Goal: Task Accomplishment & Management: Use online tool/utility

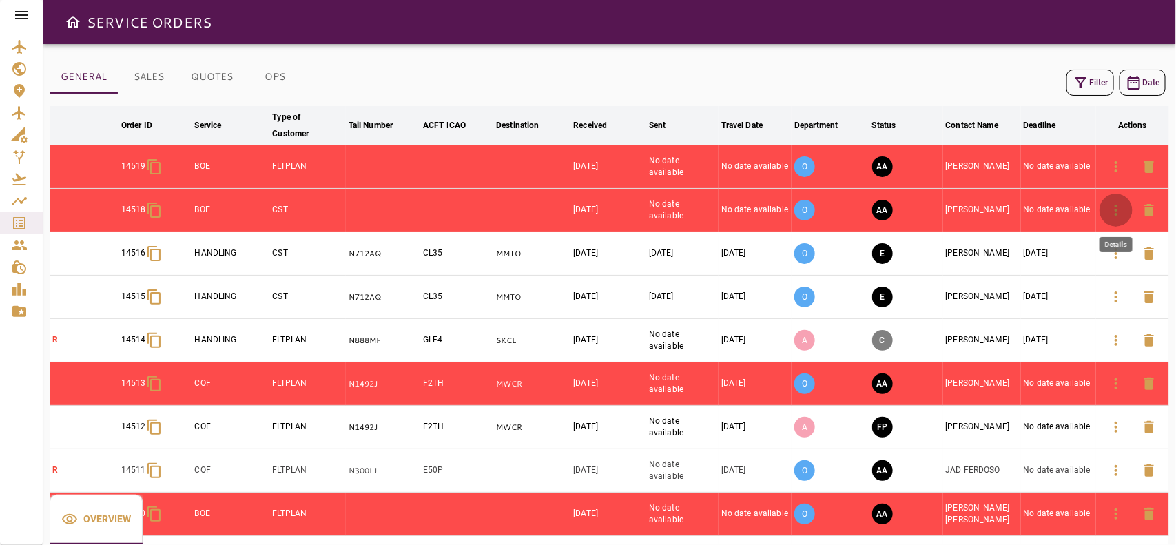
click at [1111, 207] on icon "button" at bounding box center [1115, 210] width 17 height 17
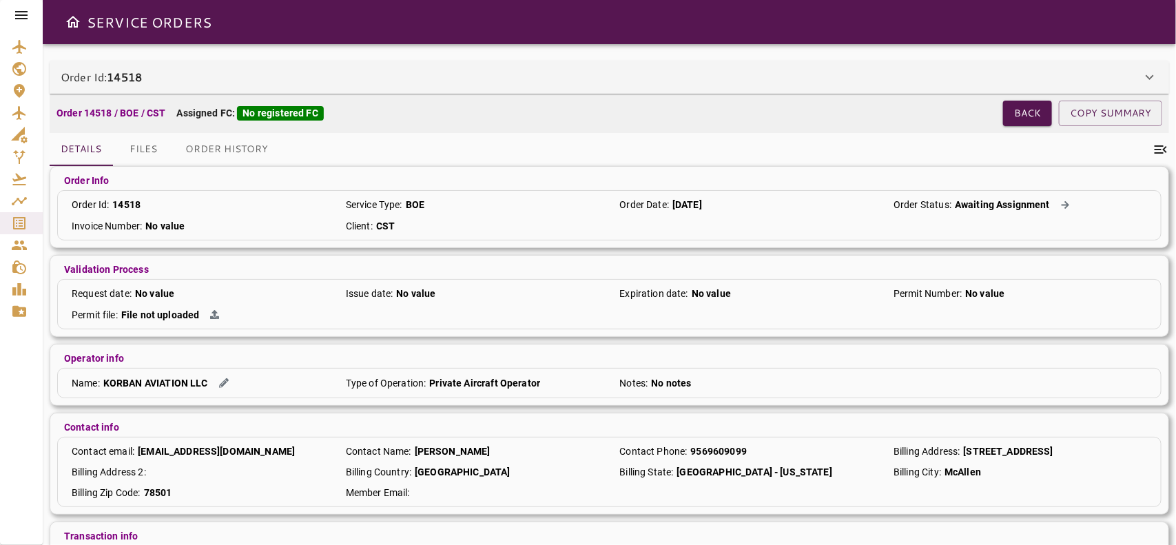
click at [400, 76] on div "Order Id: 14518" at bounding box center [601, 77] width 1080 height 17
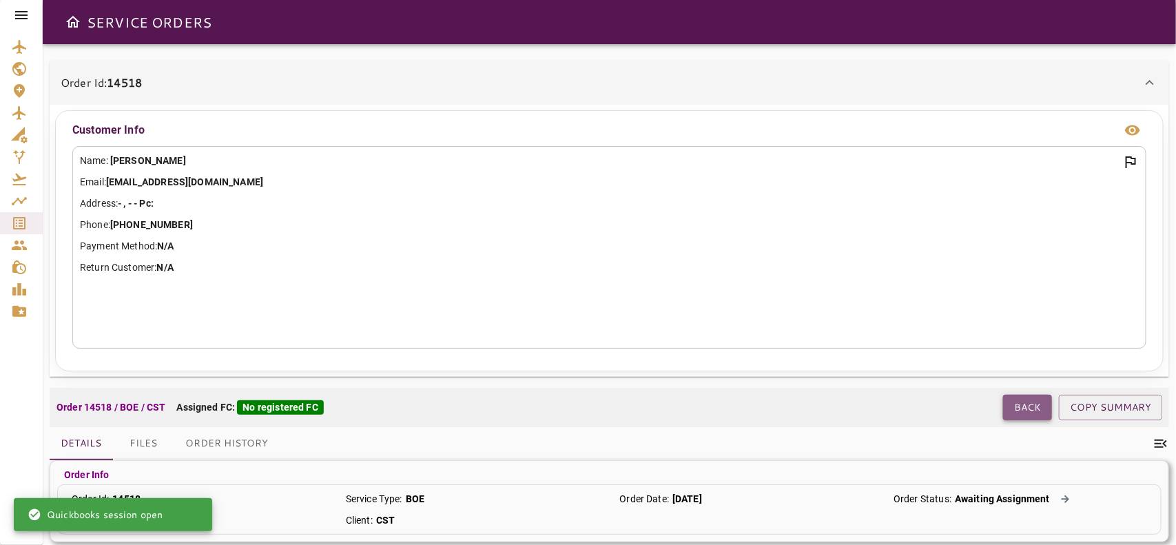
click at [1017, 415] on button "Back" at bounding box center [1027, 407] width 49 height 25
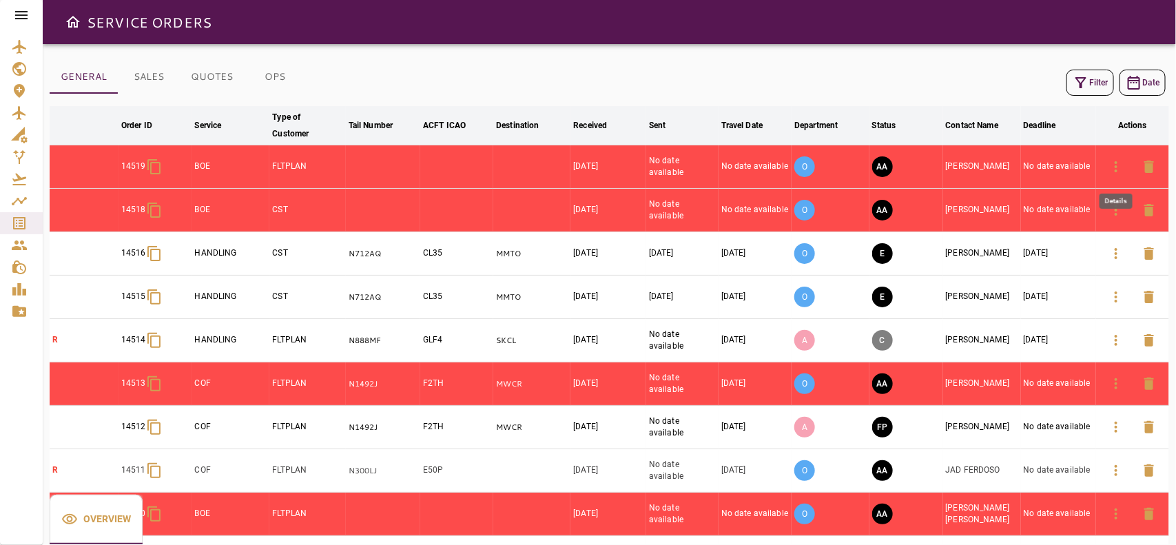
click at [1116, 164] on icon "button" at bounding box center [1115, 166] width 17 height 17
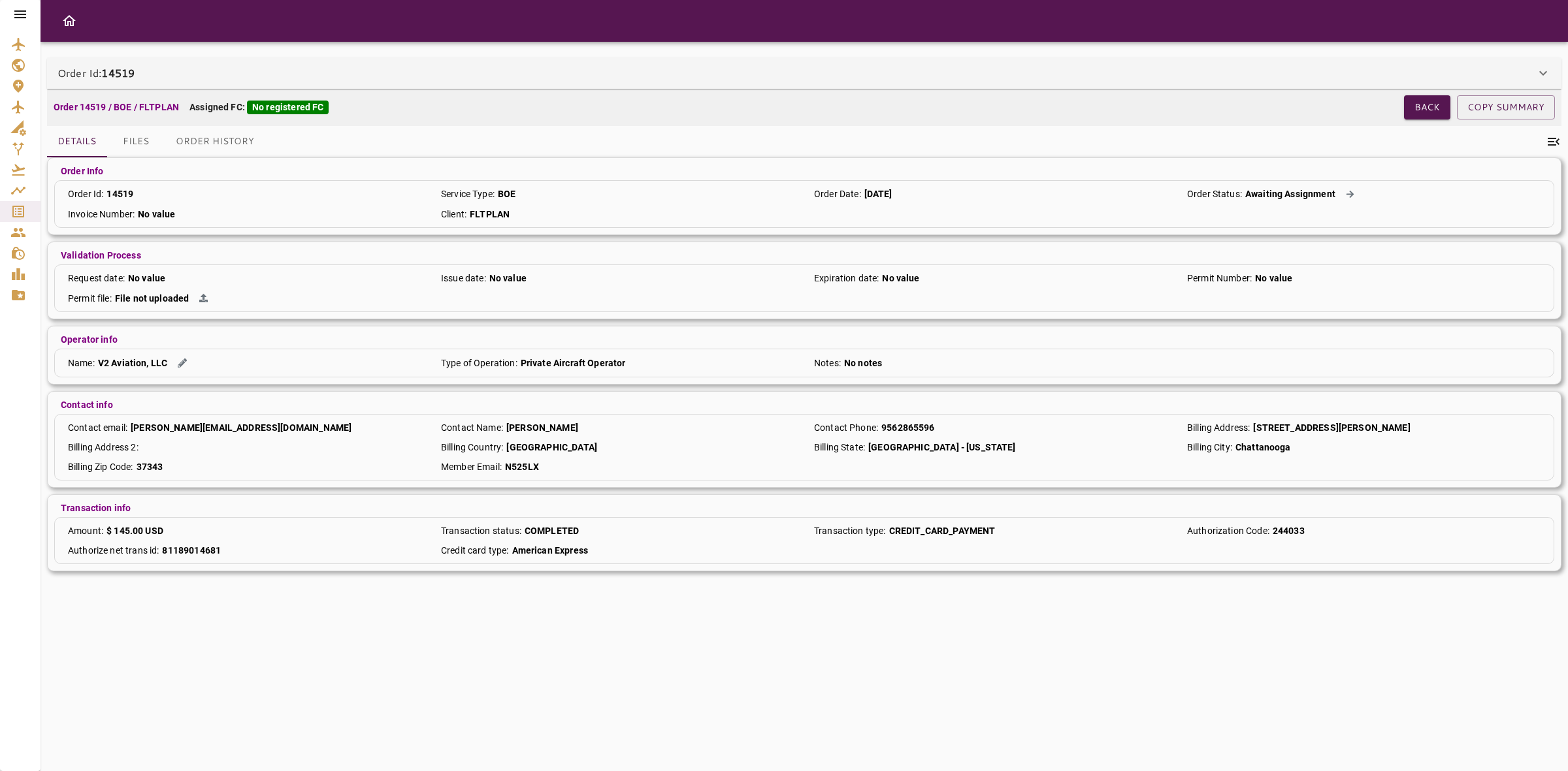
click at [1115, 70] on div "Order Id: 14519" at bounding box center [797, 73] width 1478 height 16
click at [842, 83] on div "Order Id: 14519" at bounding box center [804, 73] width 1514 height 31
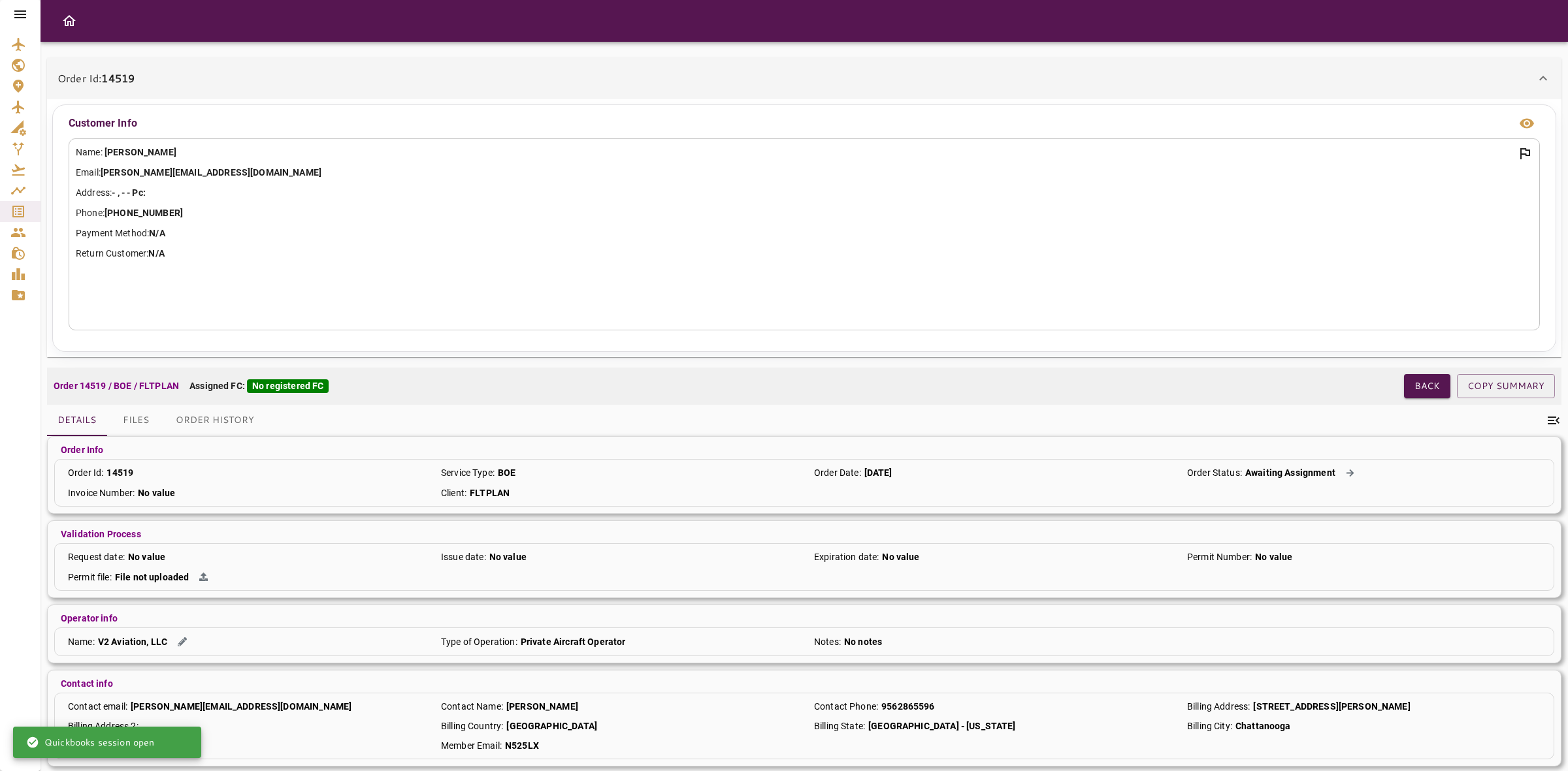
drag, startPoint x: 842, startPoint y: 83, endPoint x: 794, endPoint y: 93, distance: 49.0
click at [842, 83] on div "Order Id: 14519" at bounding box center [797, 78] width 1478 height 16
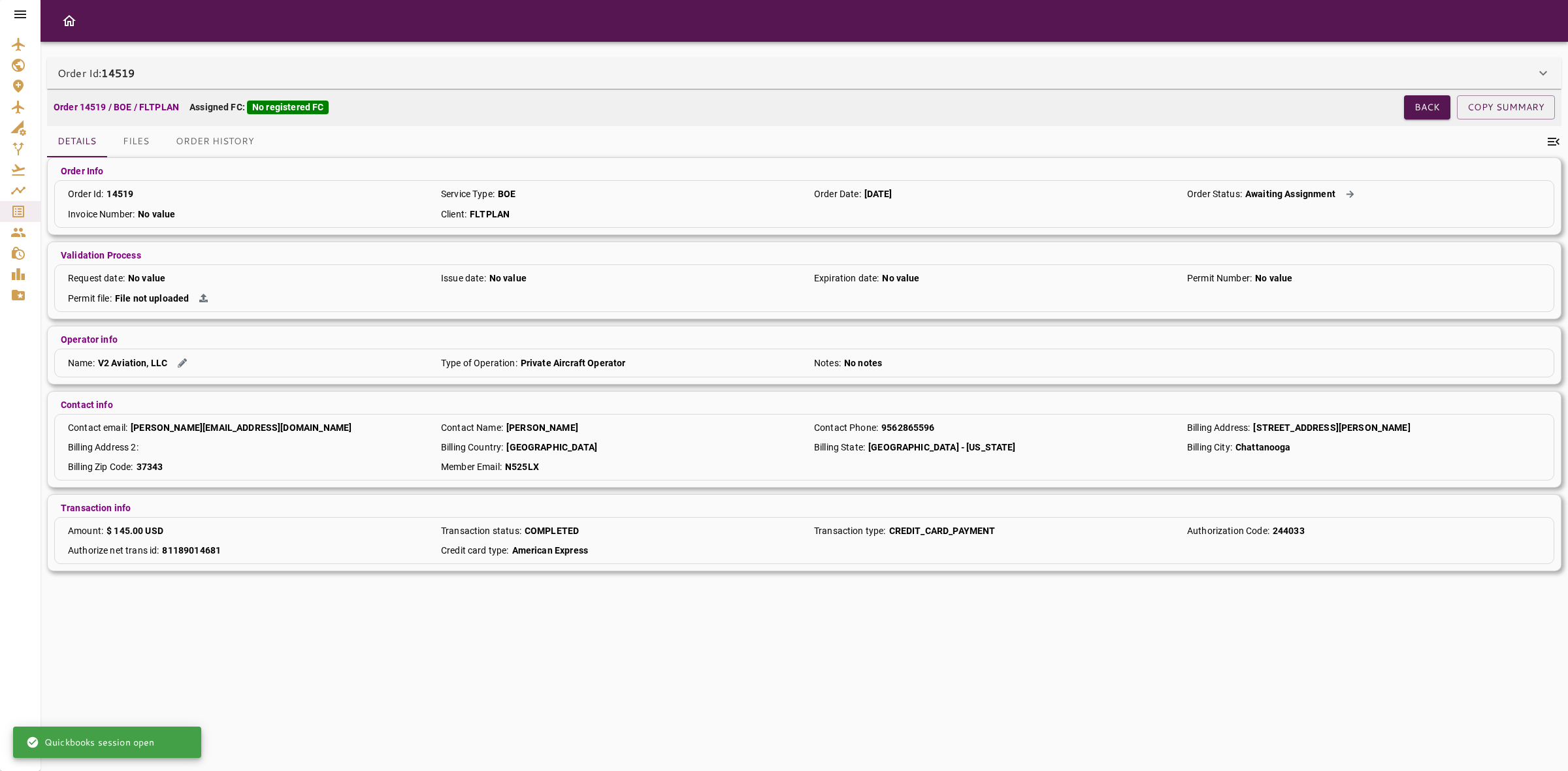
click at [224, 146] on button "Order History" at bounding box center [214, 141] width 100 height 31
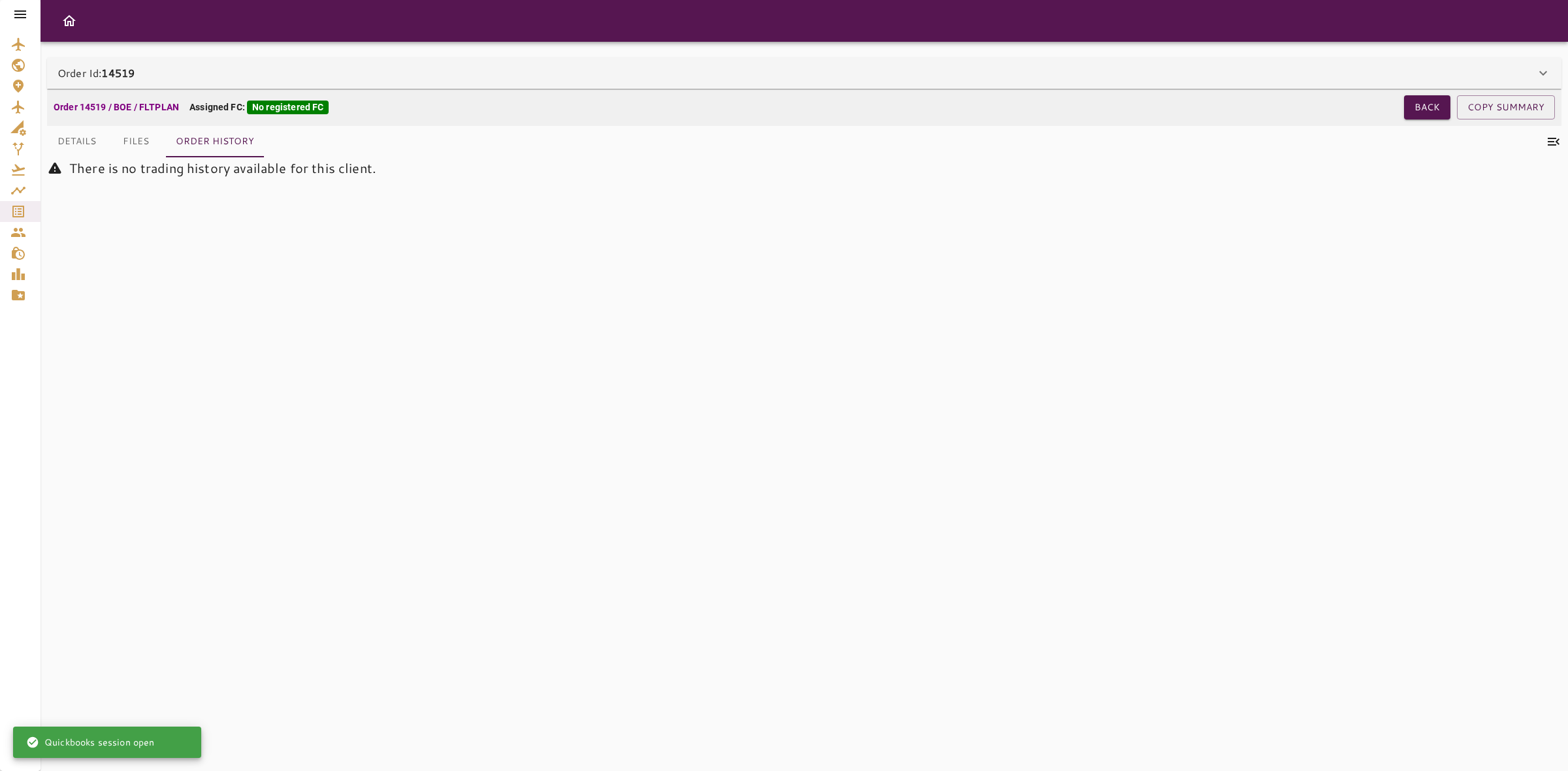
click at [3, 10] on div at bounding box center [20, 14] width 41 height 28
click at [8, 13] on div at bounding box center [20, 14] width 41 height 28
click at [15, 20] on icon at bounding box center [20, 14] width 16 height 16
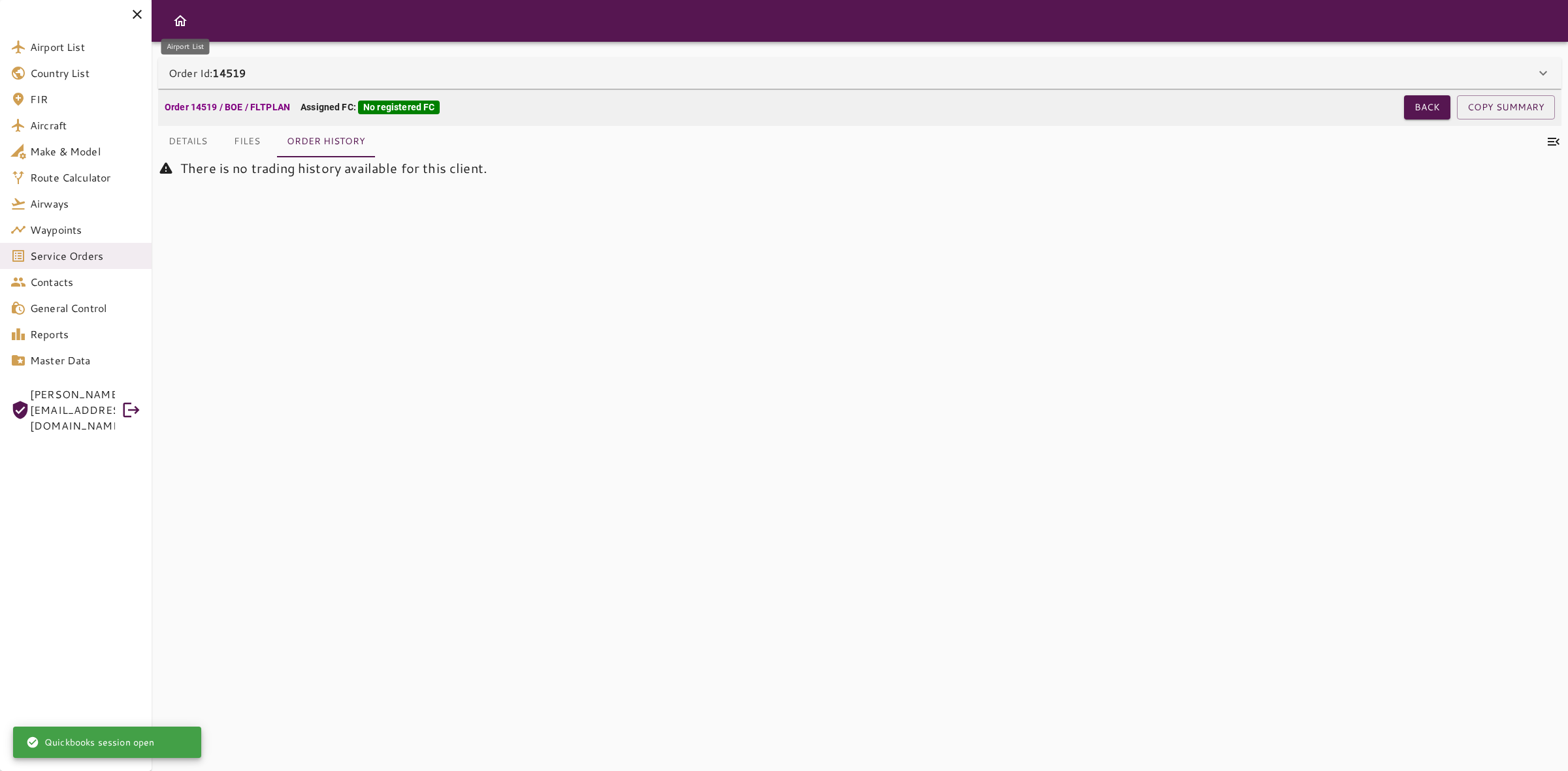
click at [45, 49] on span "Airport List" at bounding box center [85, 46] width 111 height 16
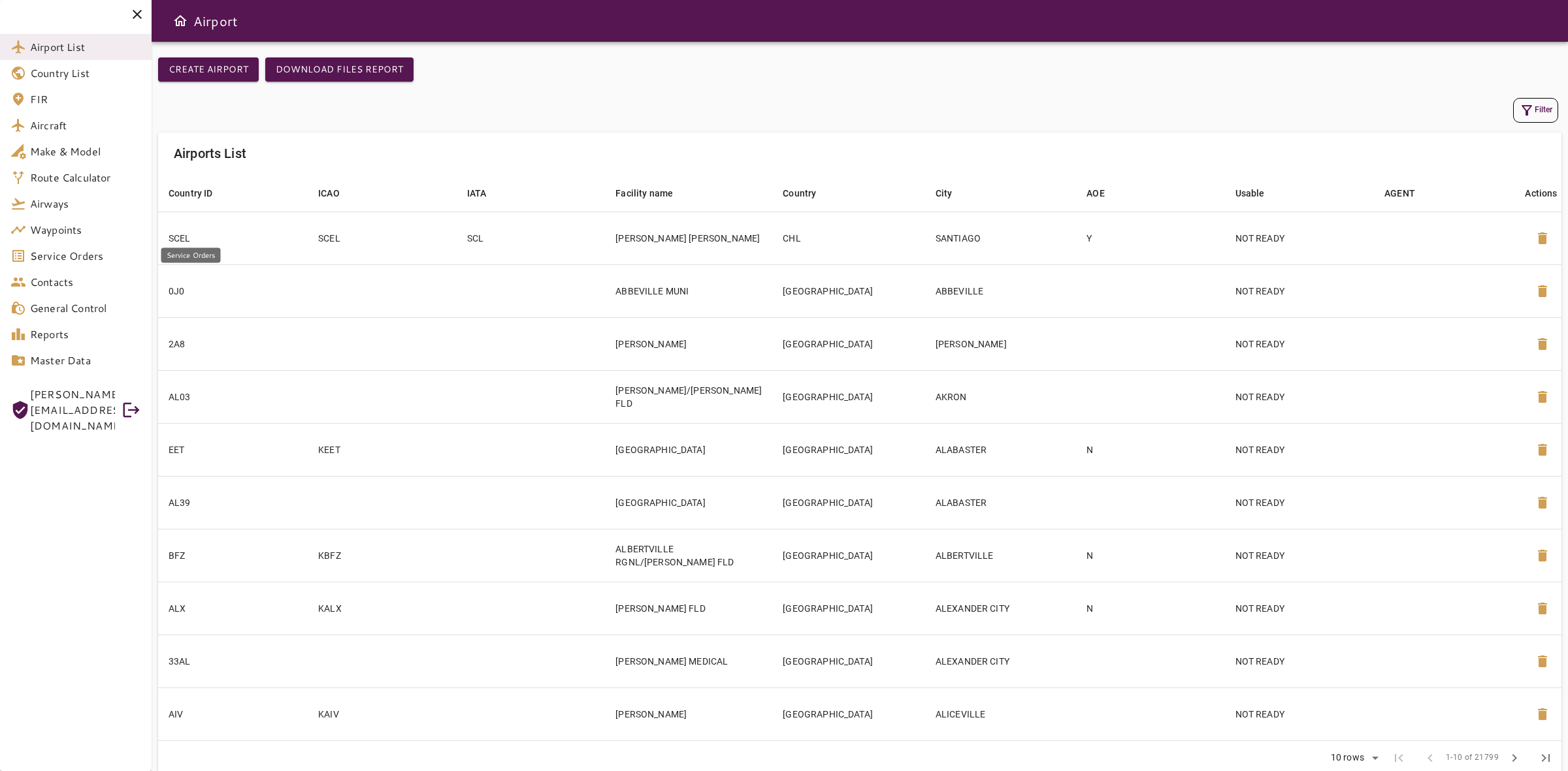
click at [56, 248] on span "Service Orders" at bounding box center [85, 256] width 111 height 16
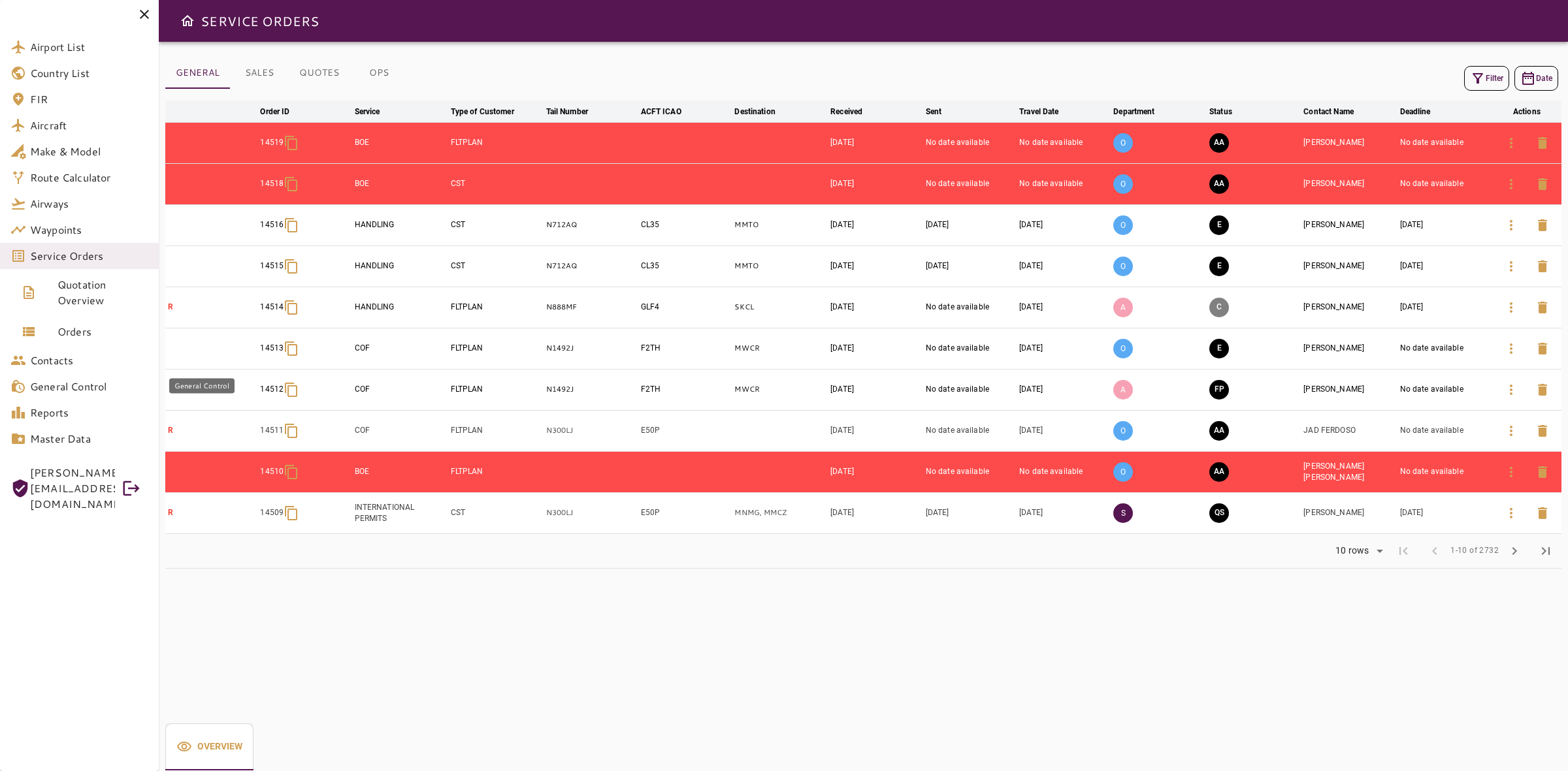
click at [66, 380] on span "General Control" at bounding box center [89, 386] width 119 height 16
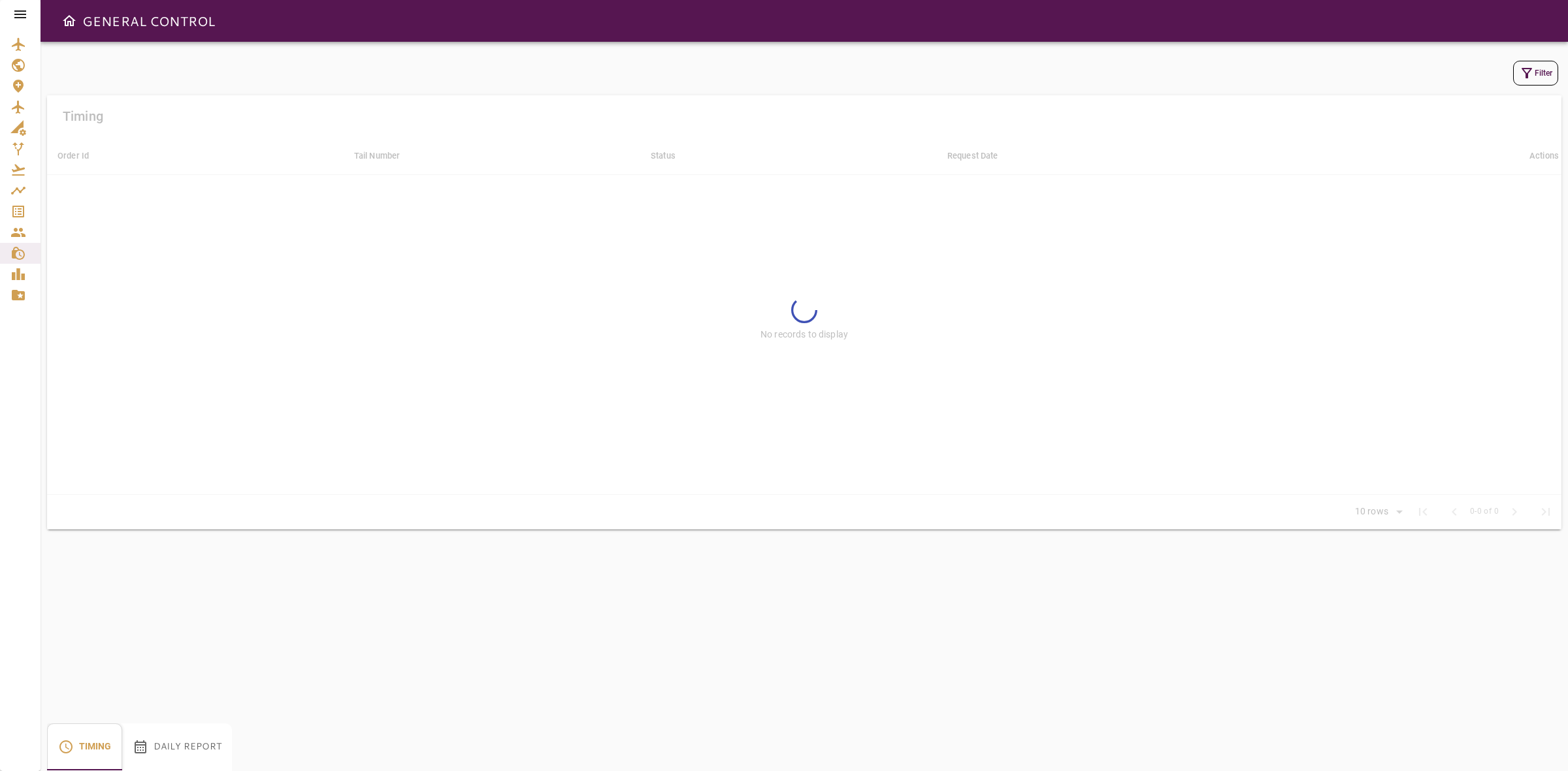
click at [188, 735] on button "Daily Report" at bounding box center [177, 747] width 110 height 47
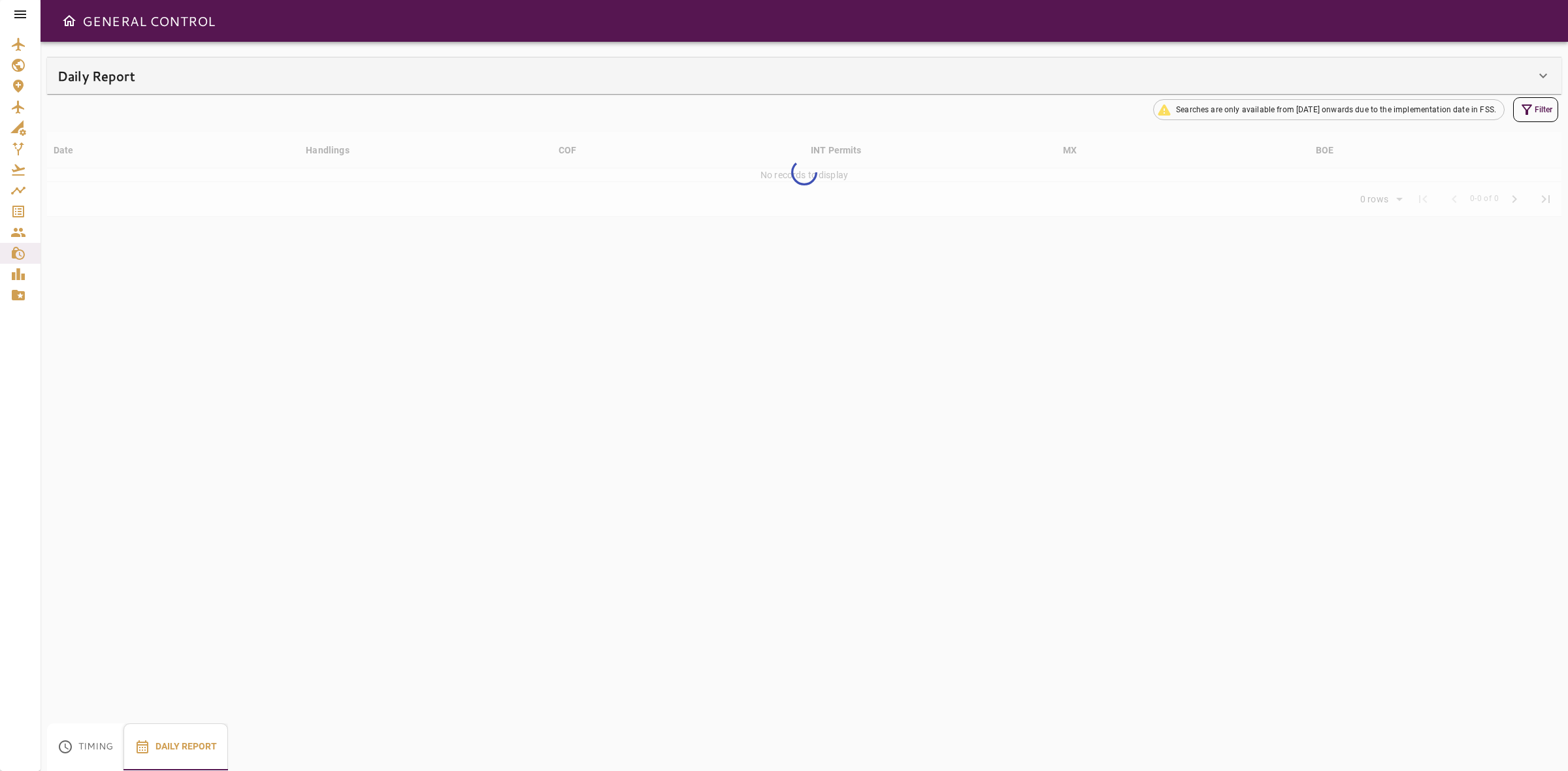
type input "**"
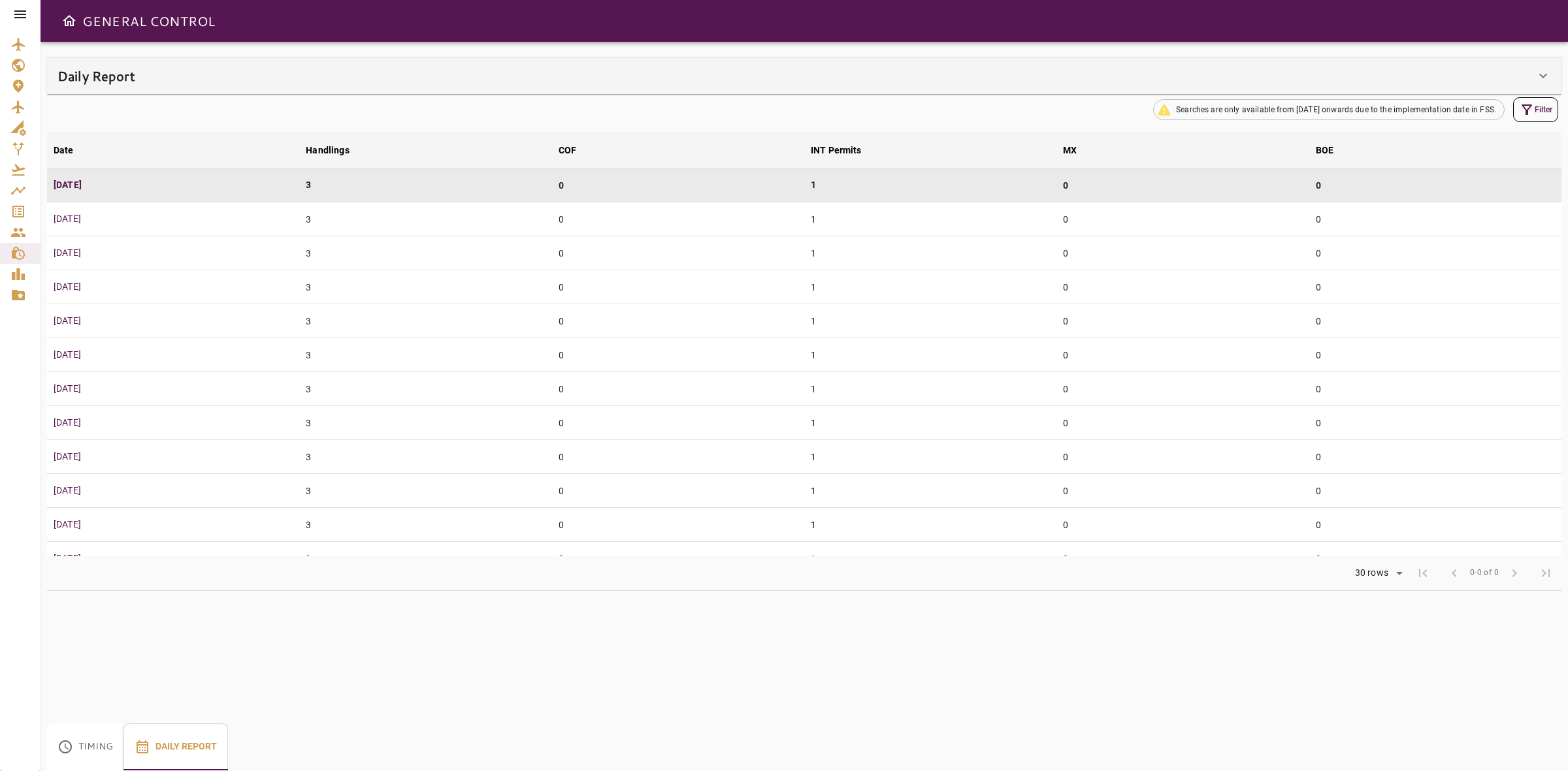
click at [537, 75] on div "Daily Report" at bounding box center [797, 76] width 1478 height 21
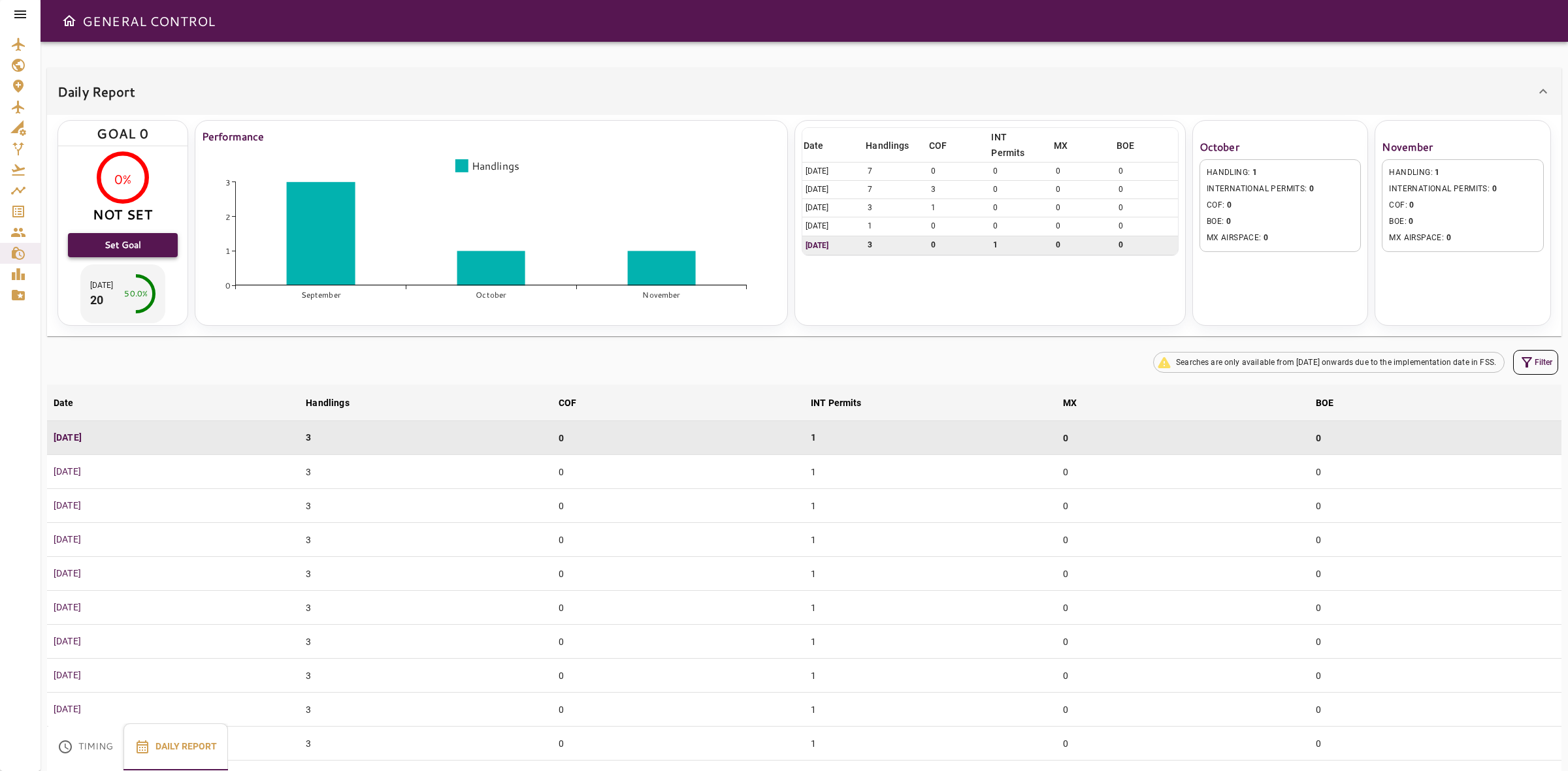
click at [120, 248] on button "Set Goal" at bounding box center [123, 245] width 110 height 24
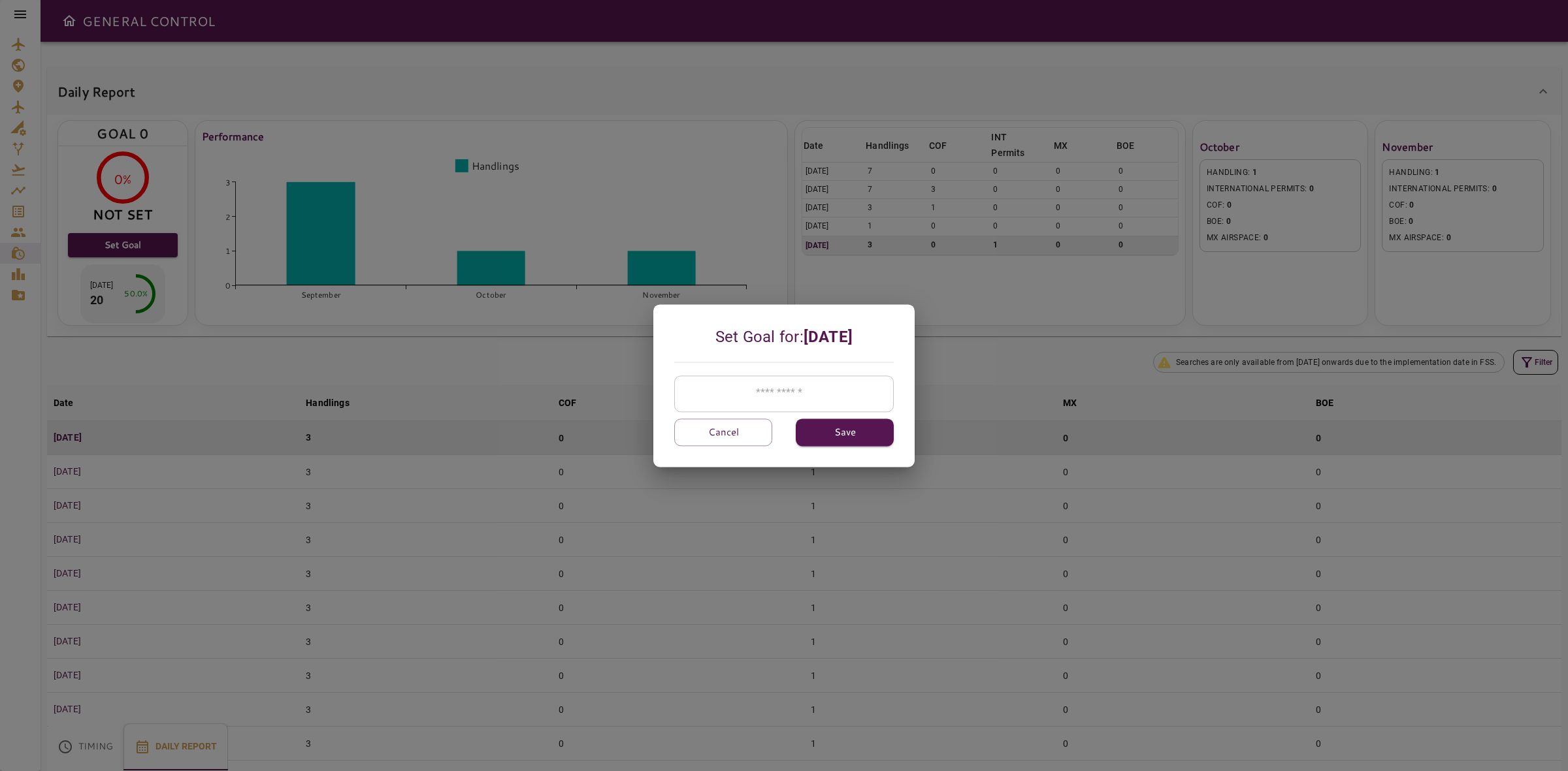
click at [761, 392] on input "number" at bounding box center [784, 394] width 219 height 37
type input "**"
click at [844, 438] on button "Save" at bounding box center [844, 431] width 98 height 28
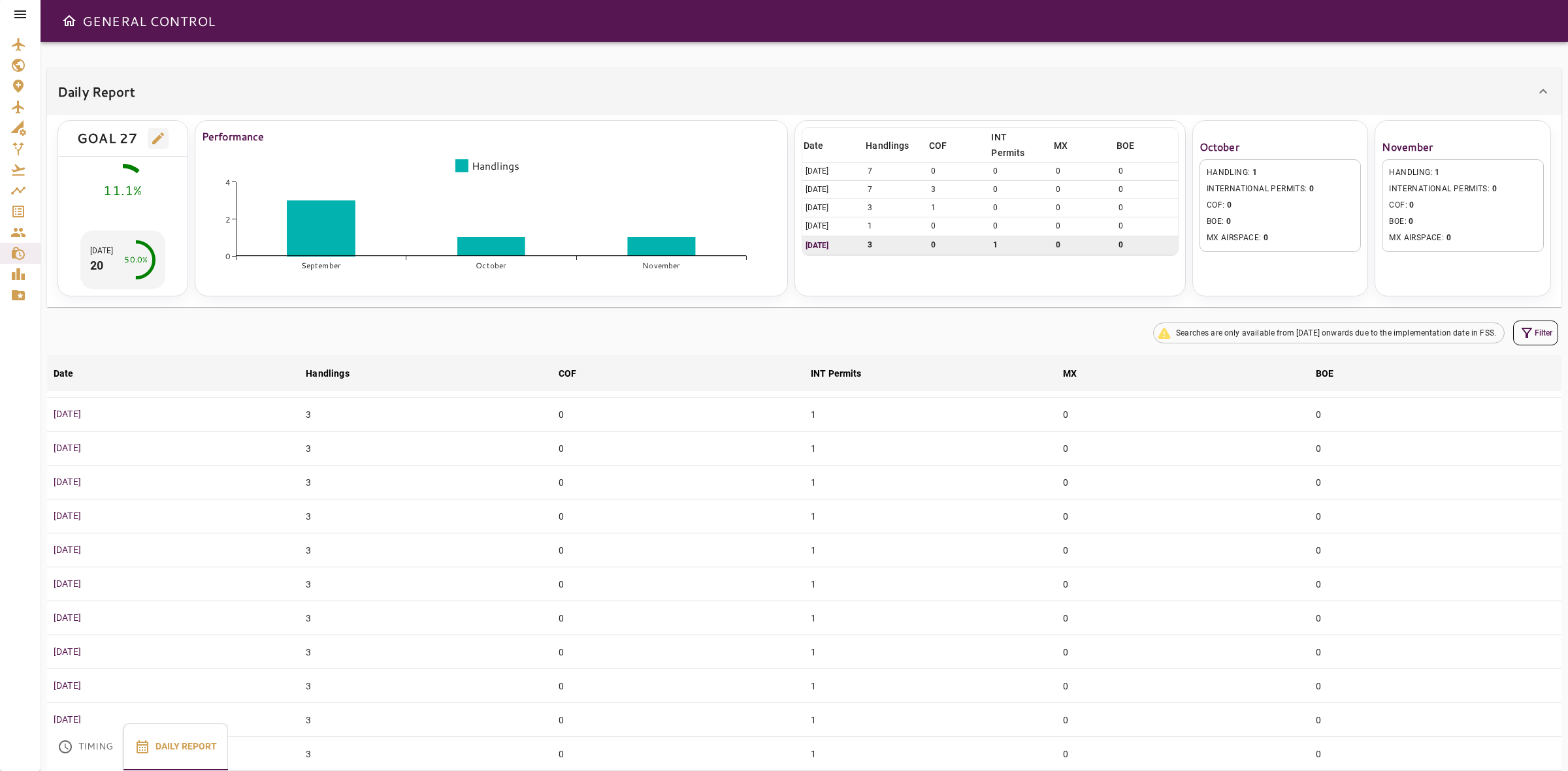
scroll to position [82, 0]
